Goal: Task Accomplishment & Management: Manage account settings

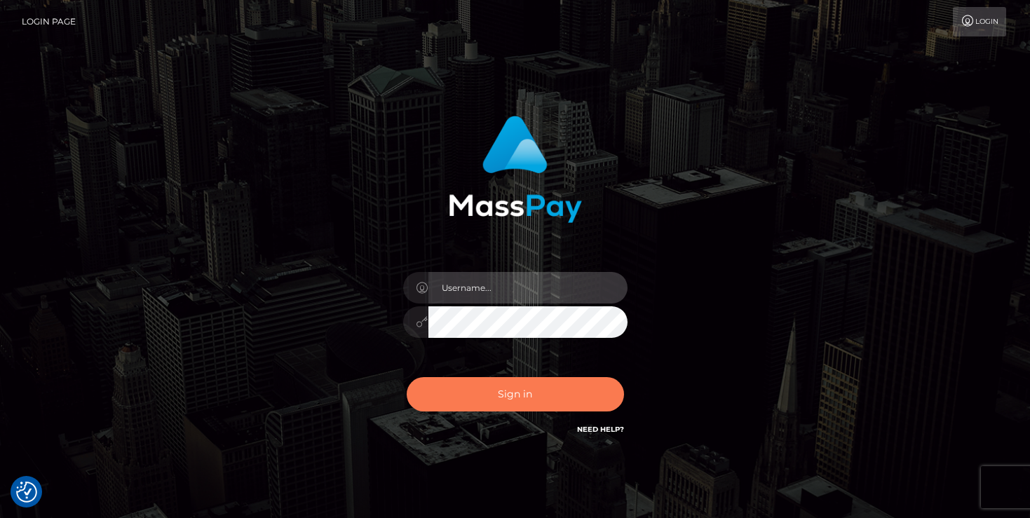
type input "mariolabugaj"
click at [495, 388] on button "Sign in" at bounding box center [515, 394] width 217 height 34
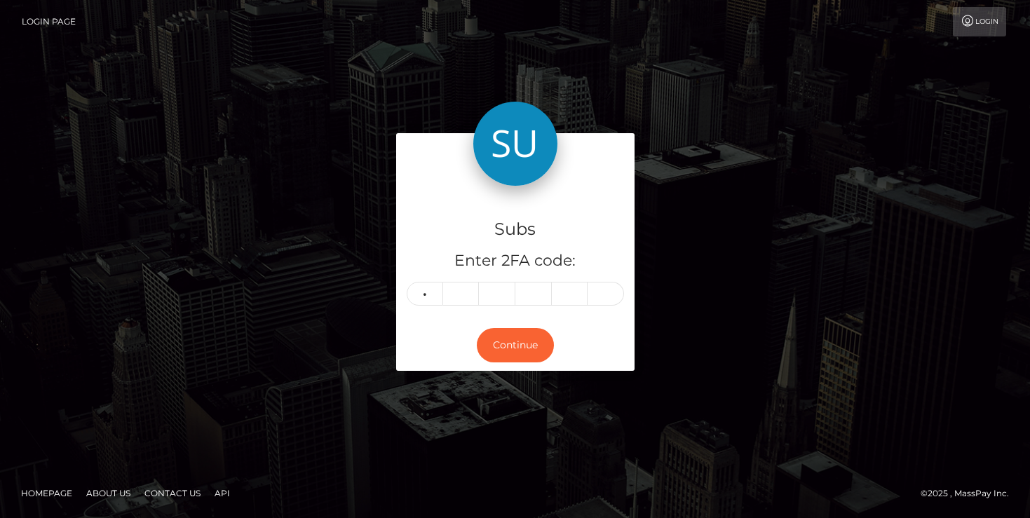
type input "1"
type input "3"
type input "8"
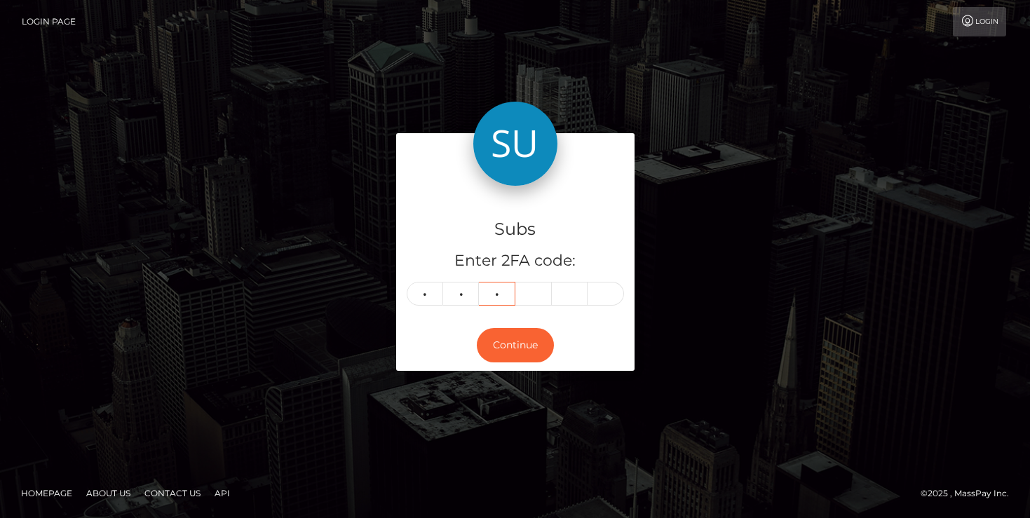
type input "2"
type input "8"
type input "2"
type input "3"
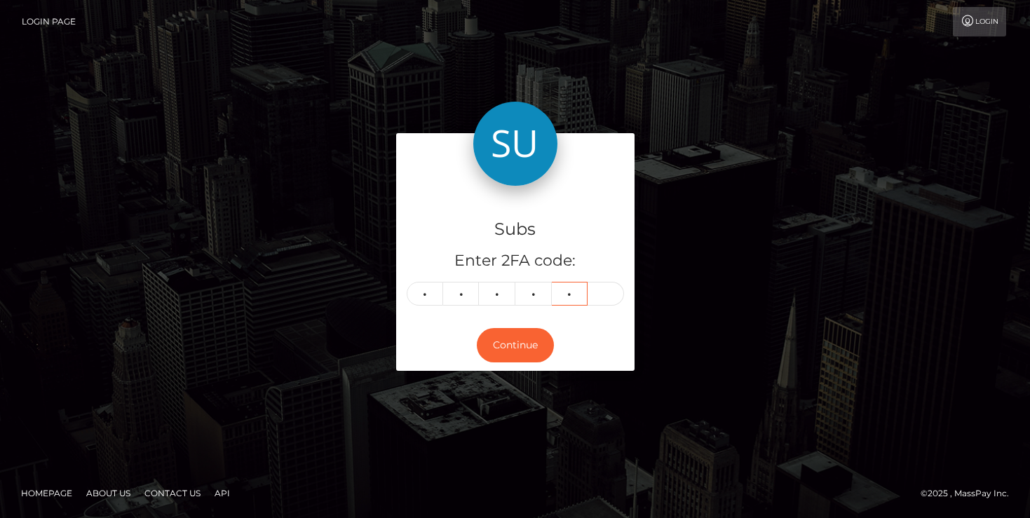
type input "4"
